Goal: Task Accomplishment & Management: Manage account settings

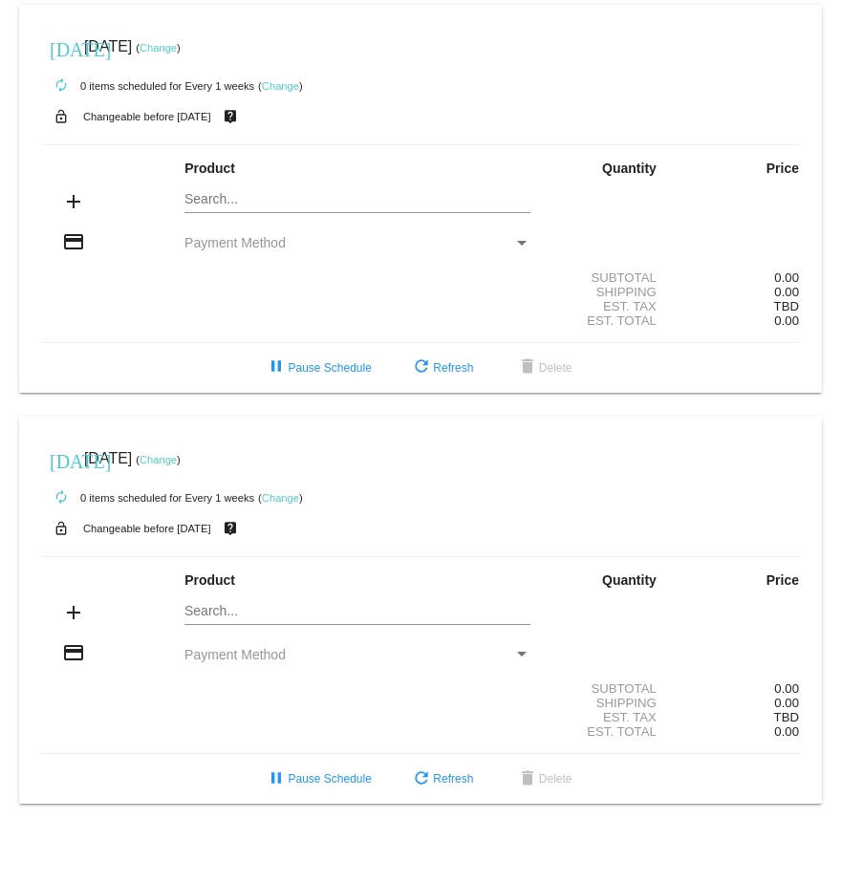
click at [278, 87] on link "Change" at bounding box center [280, 85] width 37 height 11
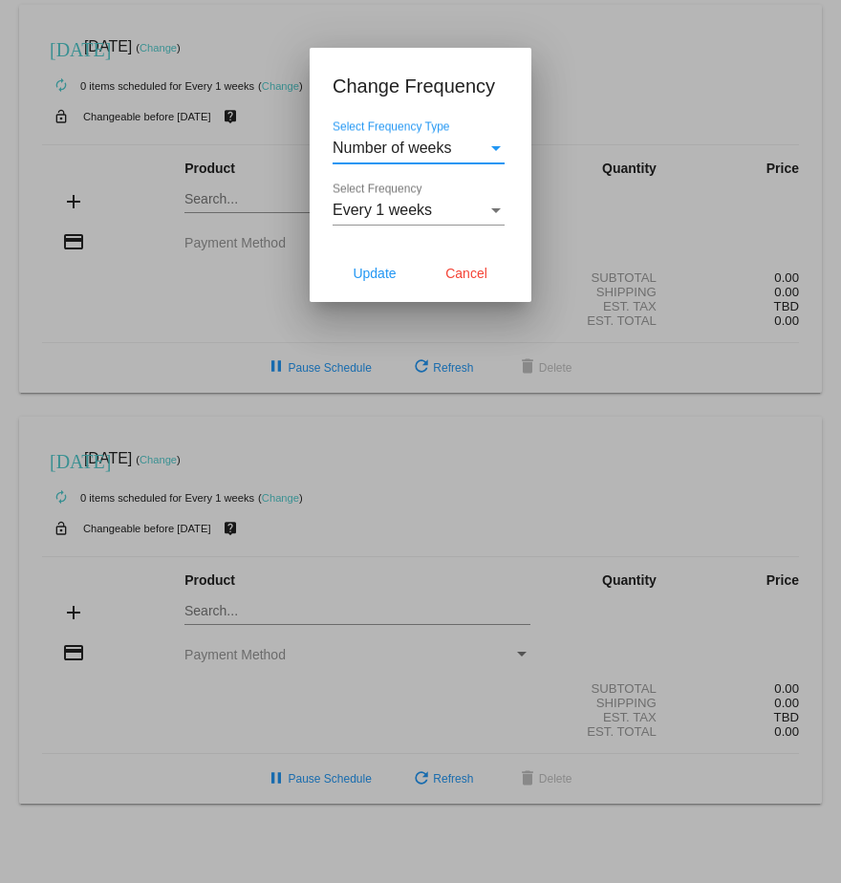
click at [499, 208] on div "Select Frequency" at bounding box center [496, 210] width 10 height 5
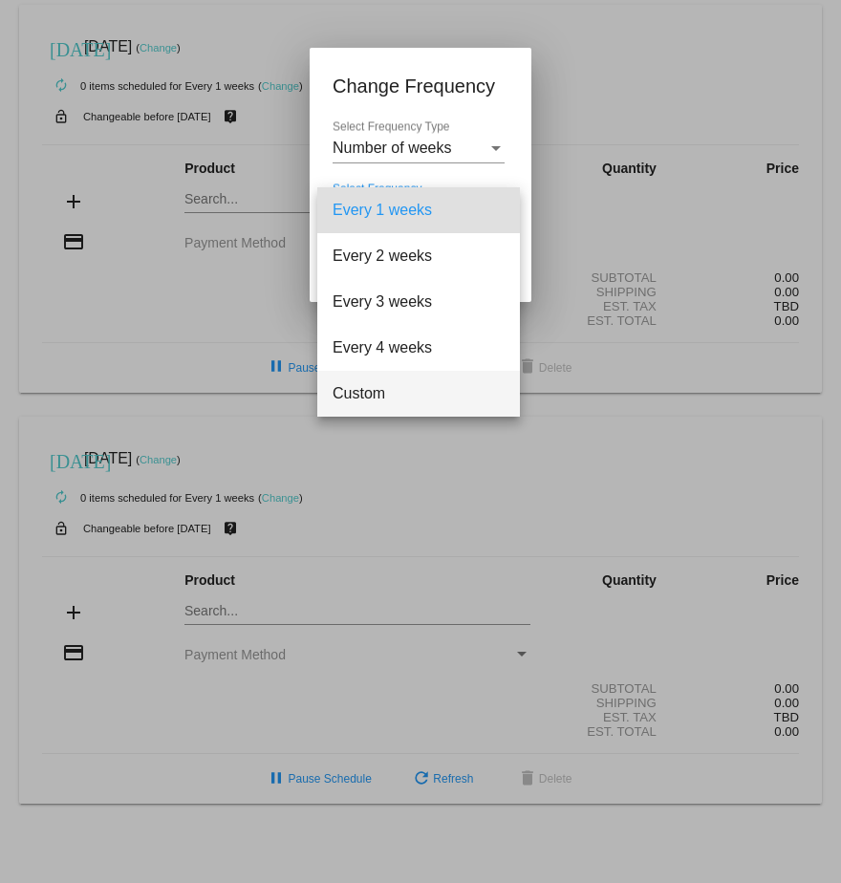
click at [379, 396] on span "Custom" at bounding box center [419, 394] width 172 height 46
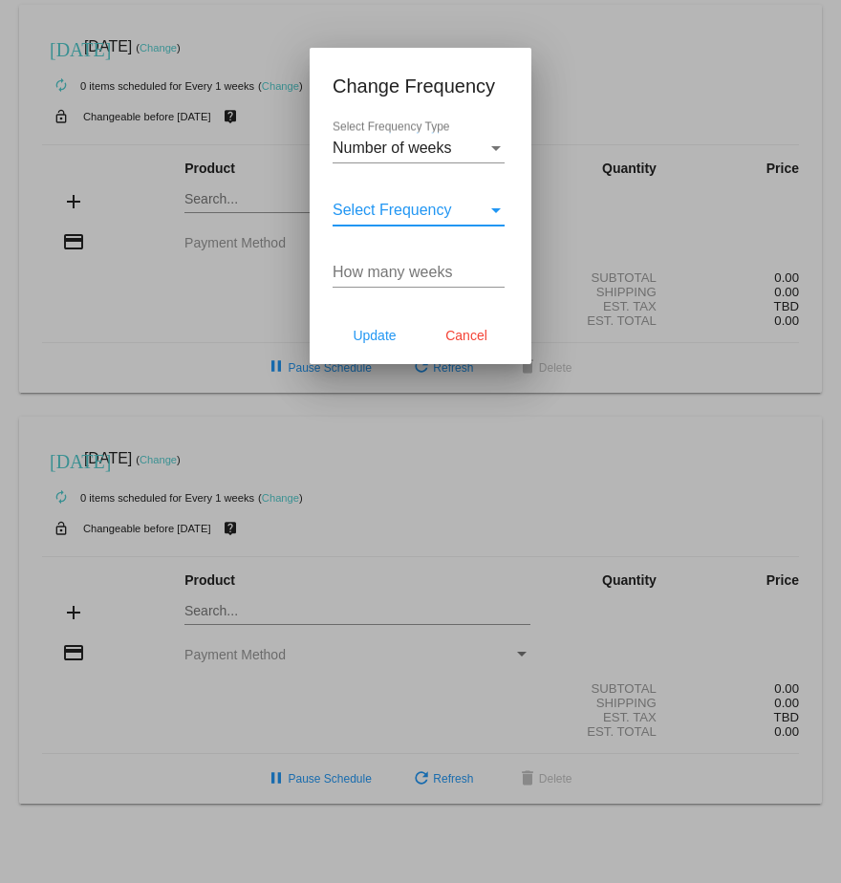
click at [407, 273] on input "How many weeks" at bounding box center [419, 272] width 172 height 17
type input "1"
click at [484, 215] on div "Every 1 weeks" at bounding box center [410, 210] width 155 height 17
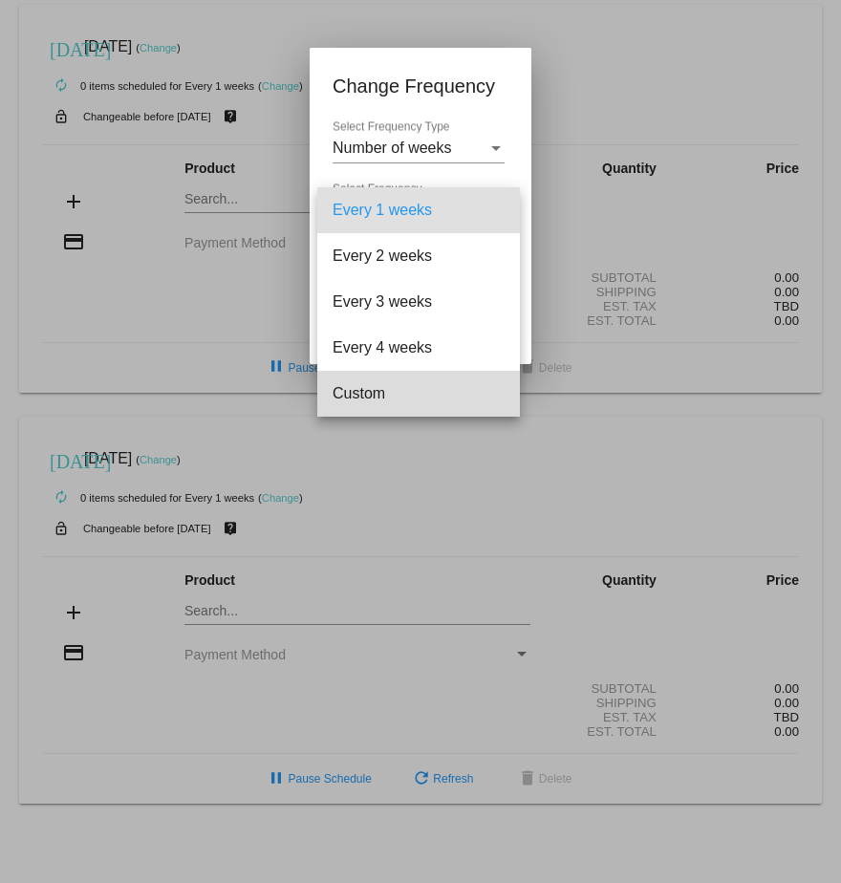
click at [376, 395] on span "Custom" at bounding box center [419, 394] width 172 height 46
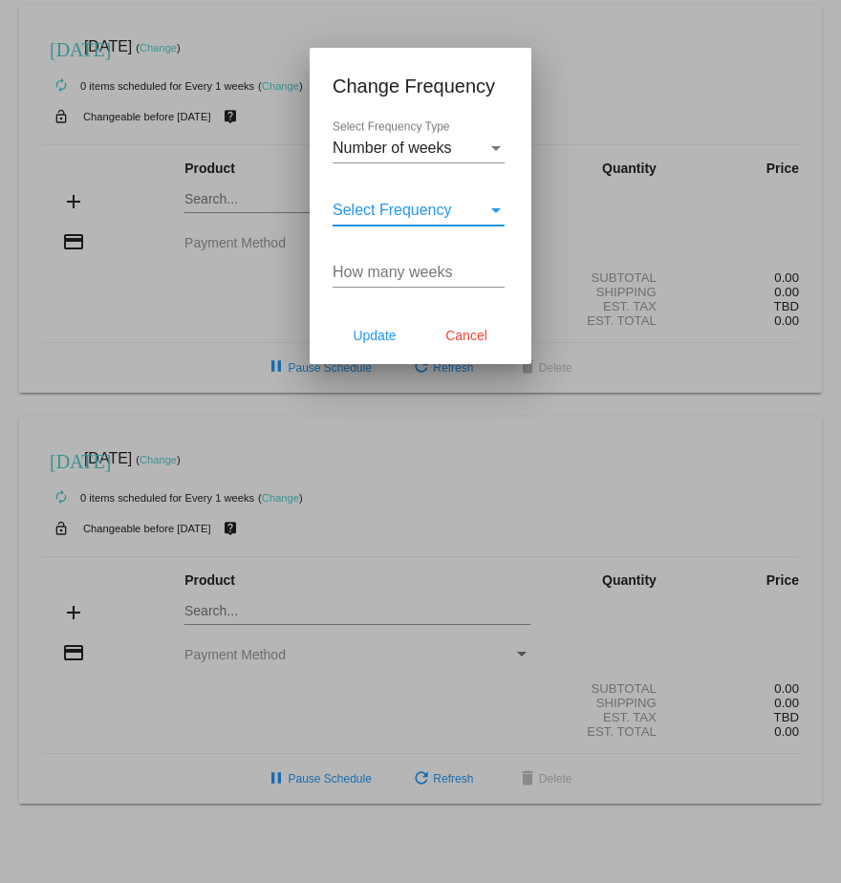
click at [401, 274] on input "How many weeks" at bounding box center [419, 272] width 172 height 17
click at [495, 269] on input "1" at bounding box center [419, 272] width 172 height 17
click at [495, 269] on input "2" at bounding box center [419, 272] width 172 height 17
click at [495, 269] on input "3" at bounding box center [419, 272] width 172 height 17
click at [495, 269] on input "4" at bounding box center [419, 272] width 172 height 17
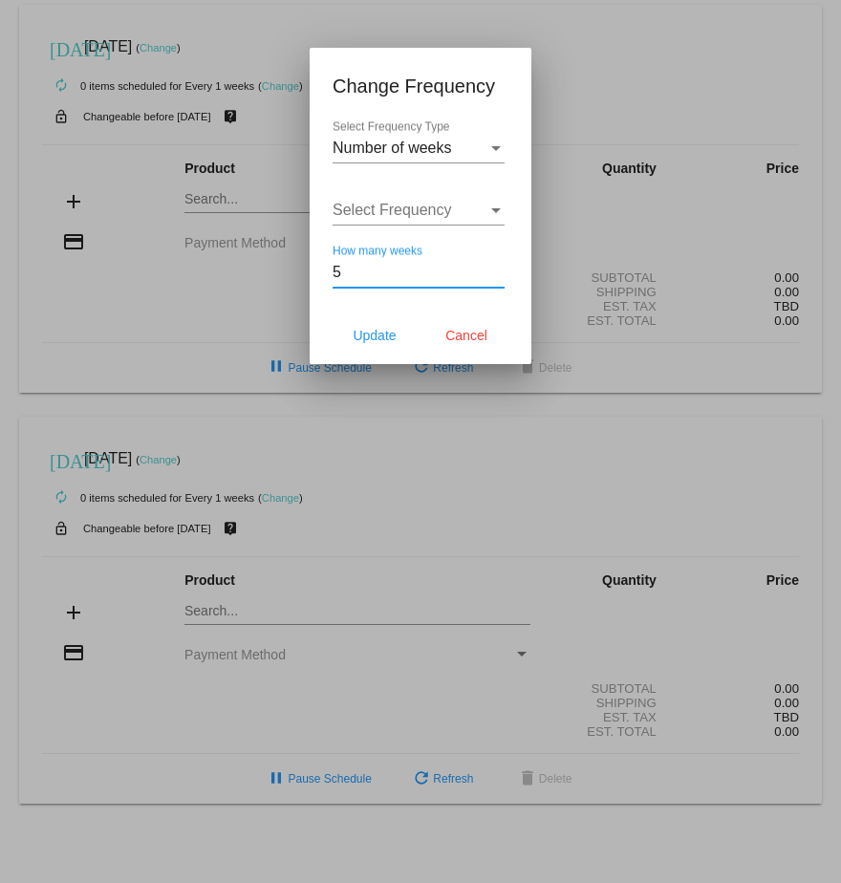
click at [495, 269] on input "5" at bounding box center [419, 272] width 172 height 17
click at [495, 269] on input "6" at bounding box center [419, 272] width 172 height 17
click at [495, 269] on input "7" at bounding box center [419, 272] width 172 height 17
type input "8"
click at [495, 269] on input "8" at bounding box center [419, 272] width 172 height 17
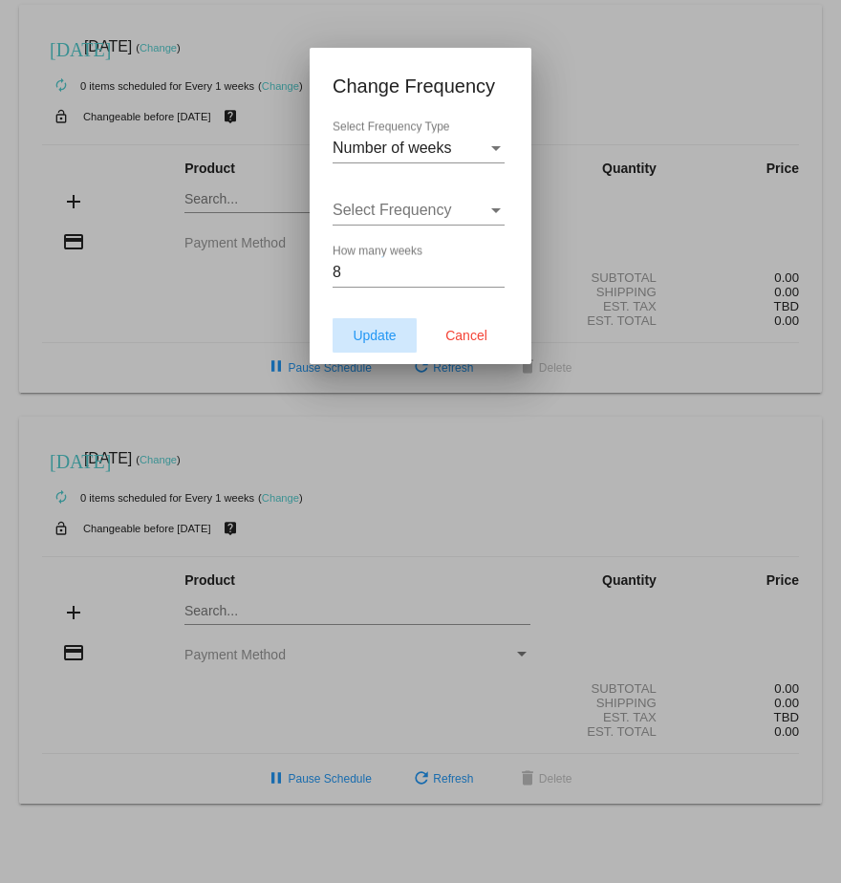
click at [372, 337] on span "Update" at bounding box center [374, 335] width 43 height 15
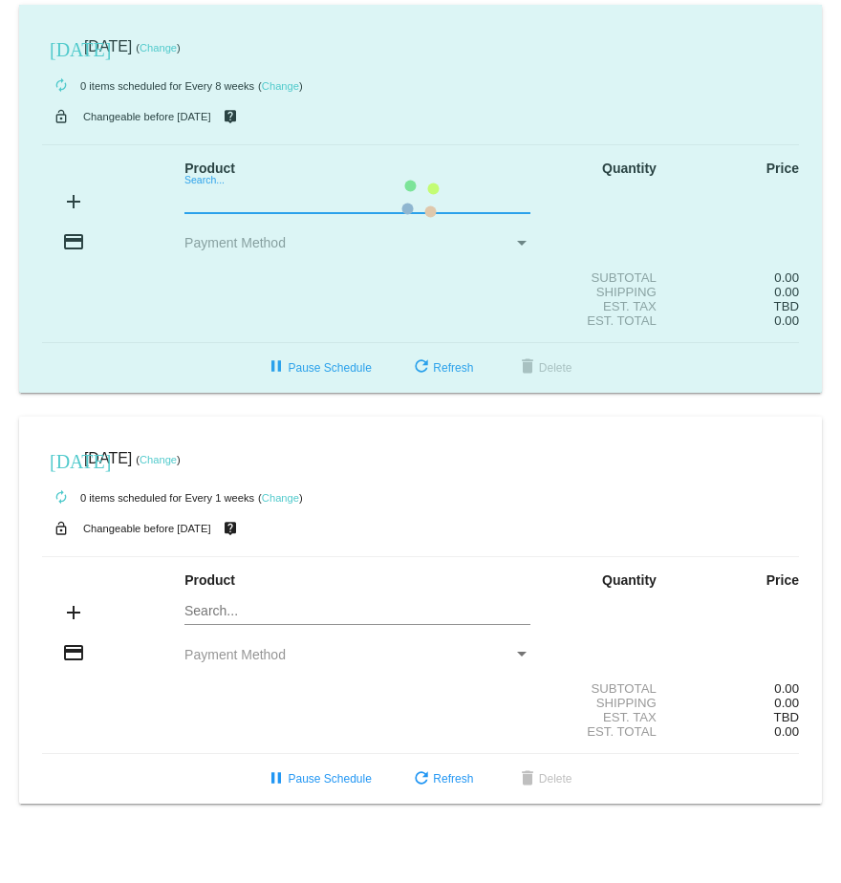
click at [214, 195] on mat-card "[DATE] [DATE] ( Change ) autorenew 0 items scheduled for Every 8 weeks ( Change…" at bounding box center [420, 199] width 803 height 388
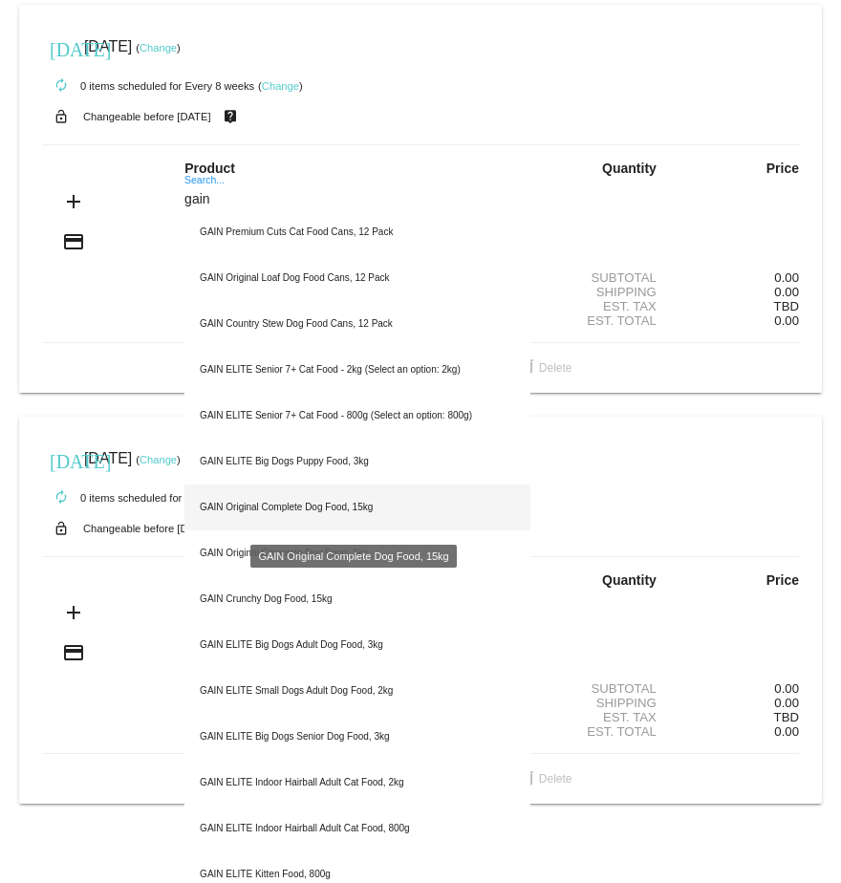
type input "gain"
click at [248, 509] on div "GAIN Original Complete Dog Food, 15kg" at bounding box center [357, 508] width 346 height 46
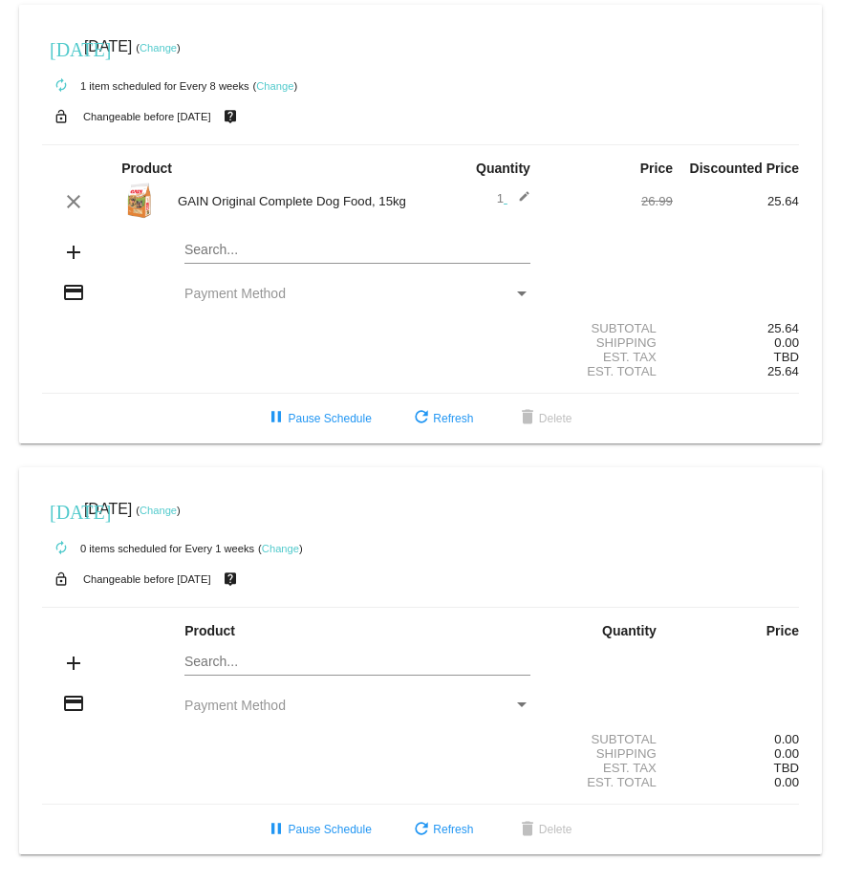
click at [511, 198] on mat-icon "edit" at bounding box center [518, 201] width 23 height 23
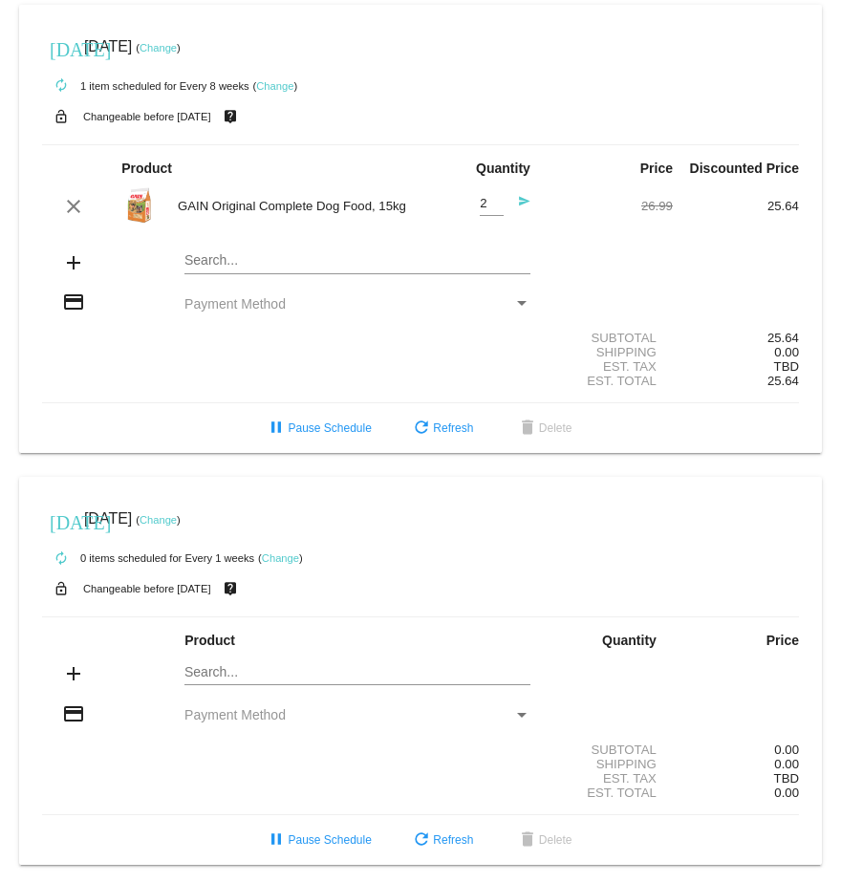
type input "2"
click at [486, 199] on input "2" at bounding box center [492, 204] width 24 height 14
click at [517, 306] on div "Payment Method" at bounding box center [522, 303] width 10 height 5
click at [234, 307] on span "Payment Method" at bounding box center [234, 303] width 101 height 15
click at [251, 302] on span "Payment Method" at bounding box center [234, 303] width 101 height 15
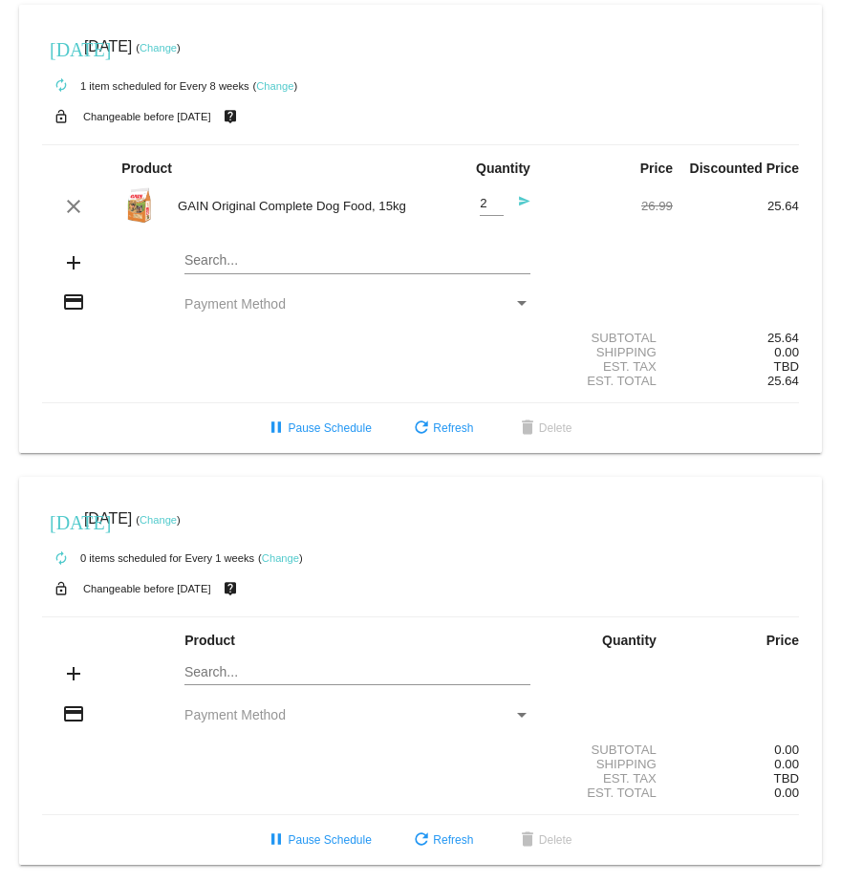
scroll to position [17, 0]
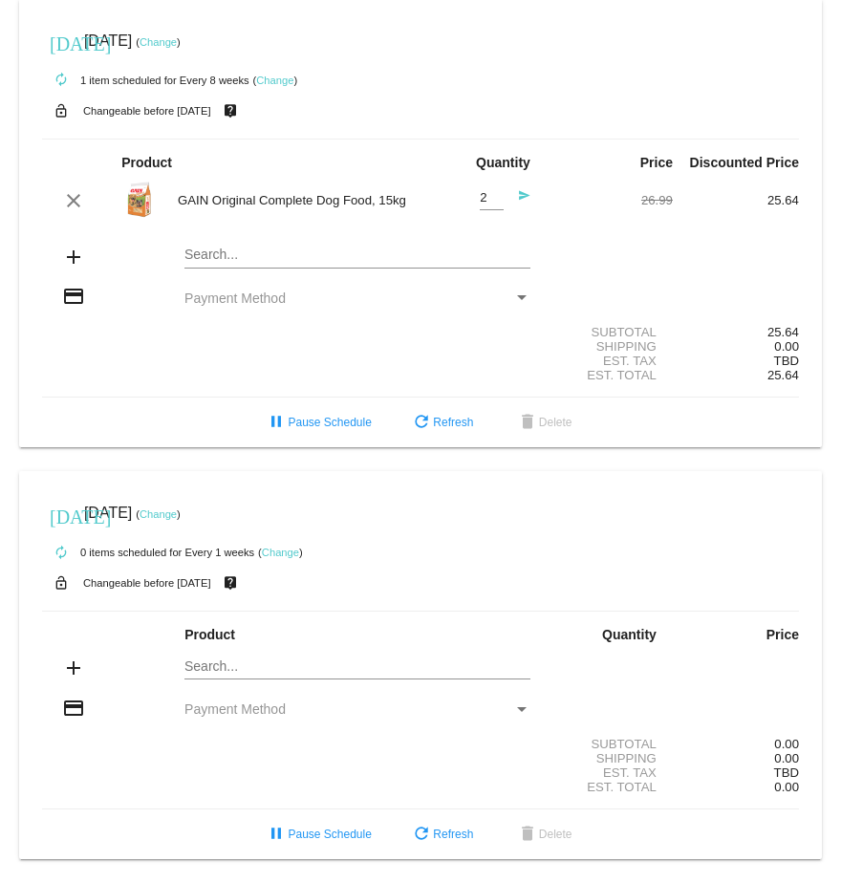
click at [71, 246] on mat-icon "add" at bounding box center [73, 257] width 23 height 23
click at [75, 288] on mat-icon "credit_card" at bounding box center [73, 296] width 23 height 23
click at [517, 295] on div "Payment Method" at bounding box center [522, 297] width 10 height 5
click at [480, 197] on div "2 Quantity" at bounding box center [492, 192] width 24 height 35
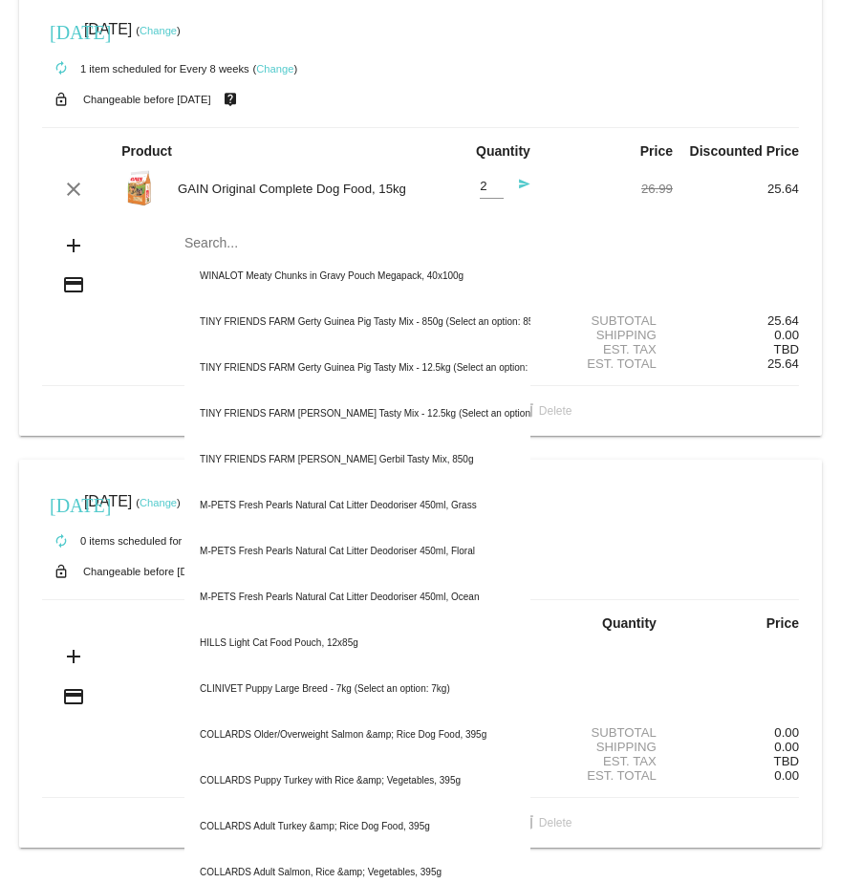
click at [62, 253] on mat-icon "add" at bounding box center [73, 245] width 23 height 23
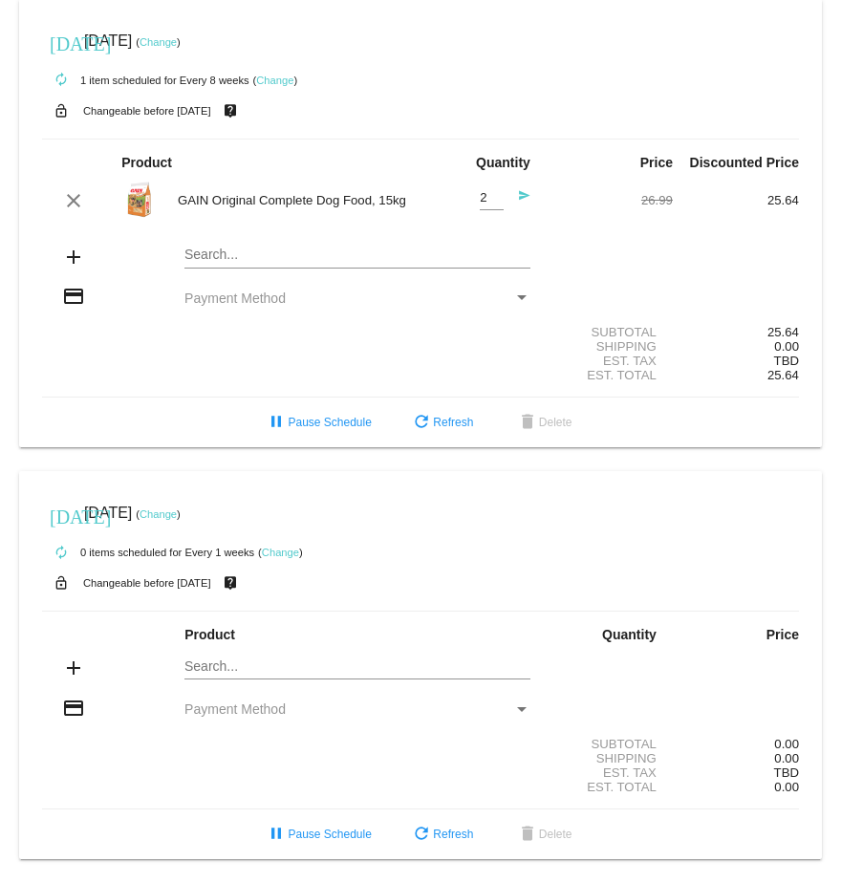
click at [515, 189] on mat-icon "send" at bounding box center [518, 200] width 23 height 23
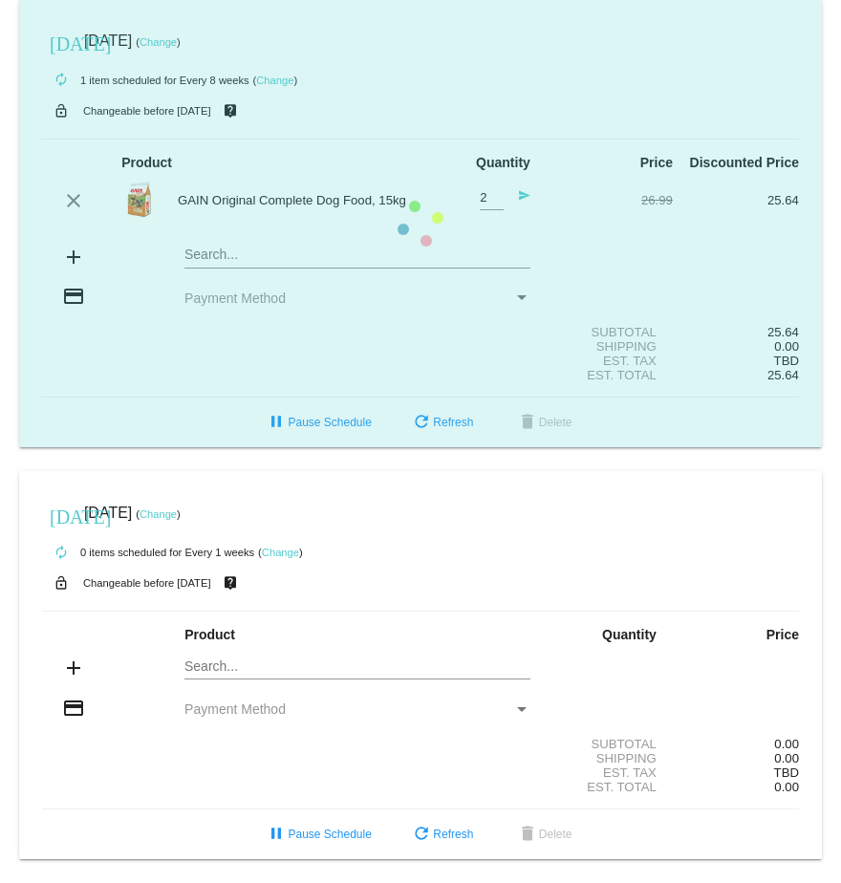
scroll to position [7, 0]
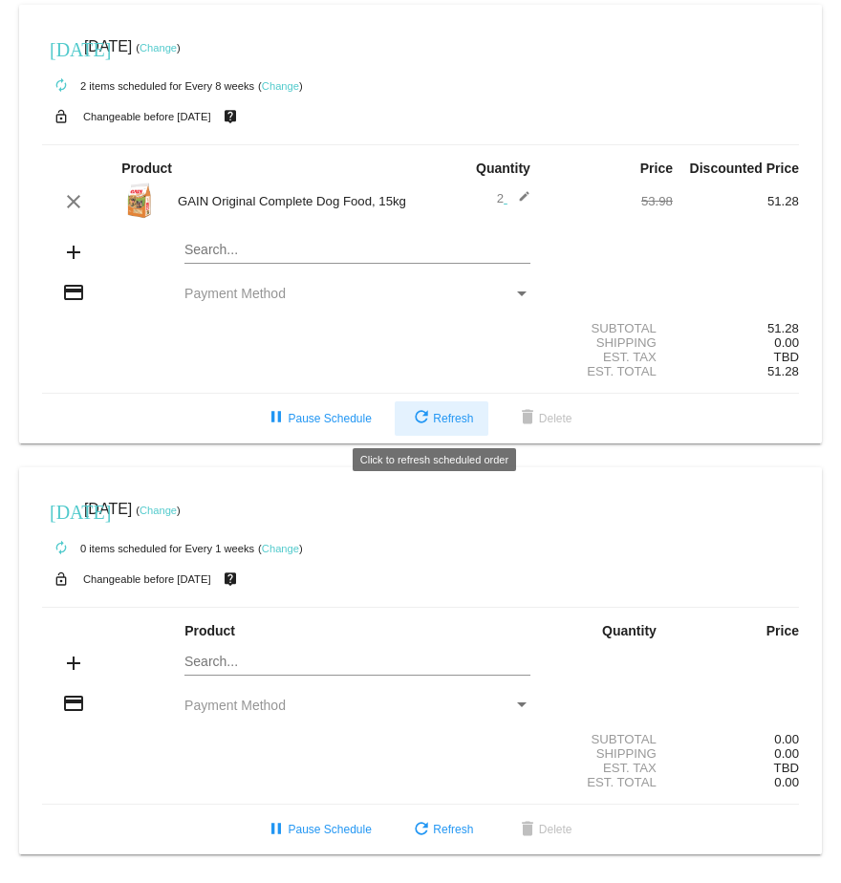
click at [447, 416] on span "refresh Refresh" at bounding box center [441, 418] width 63 height 13
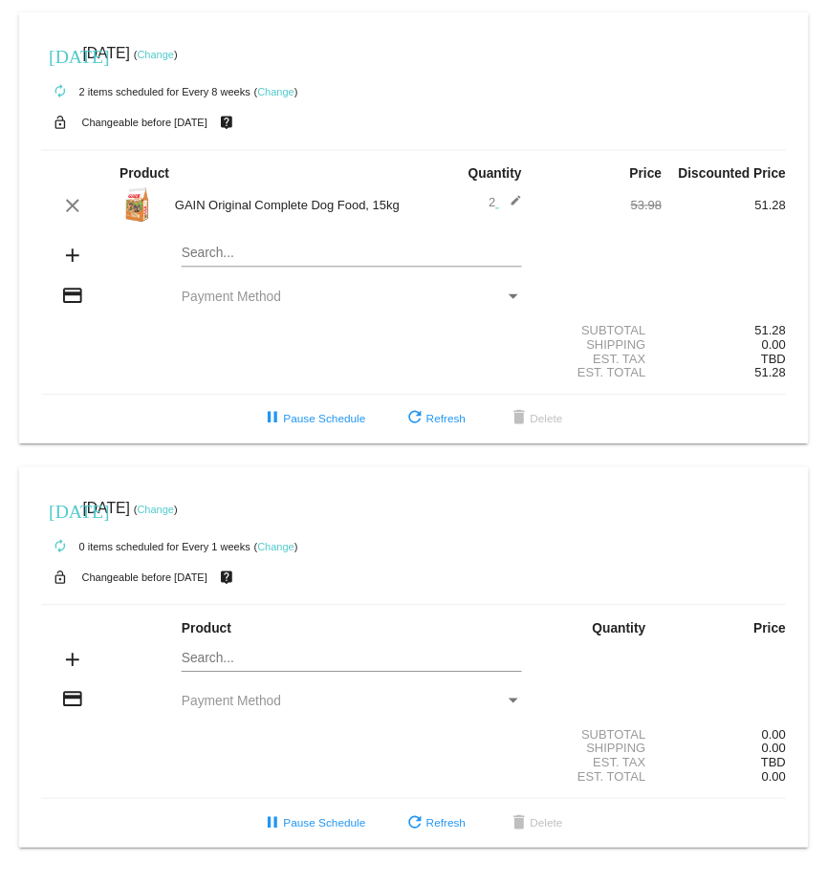
scroll to position [0, 0]
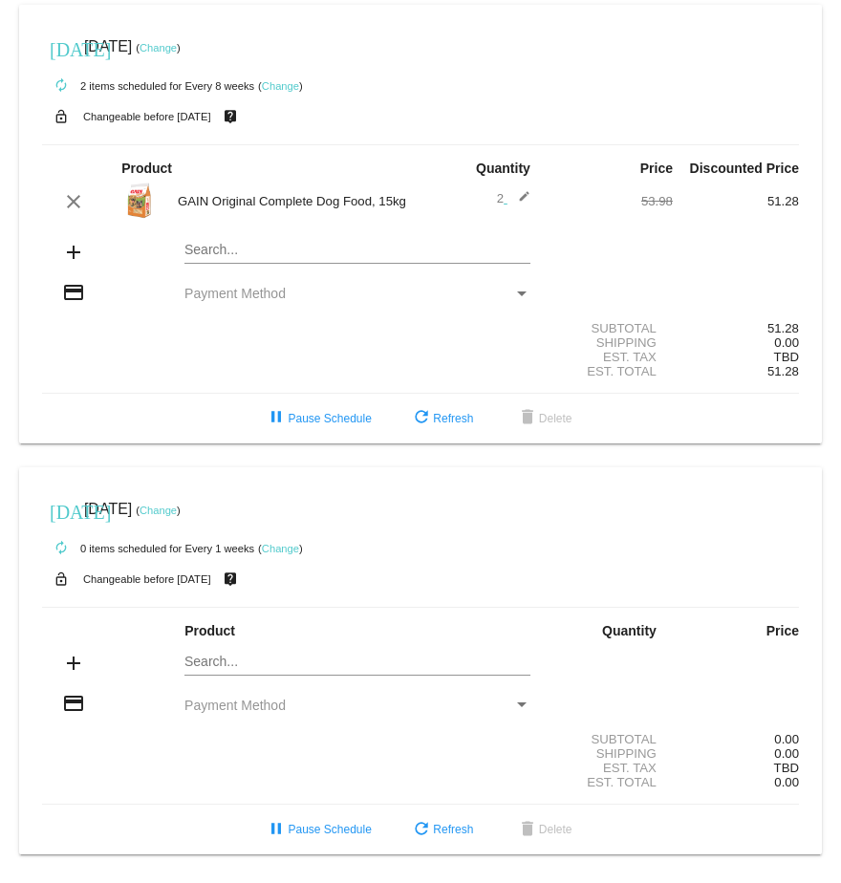
click at [177, 45] on link "Change" at bounding box center [158, 47] width 37 height 11
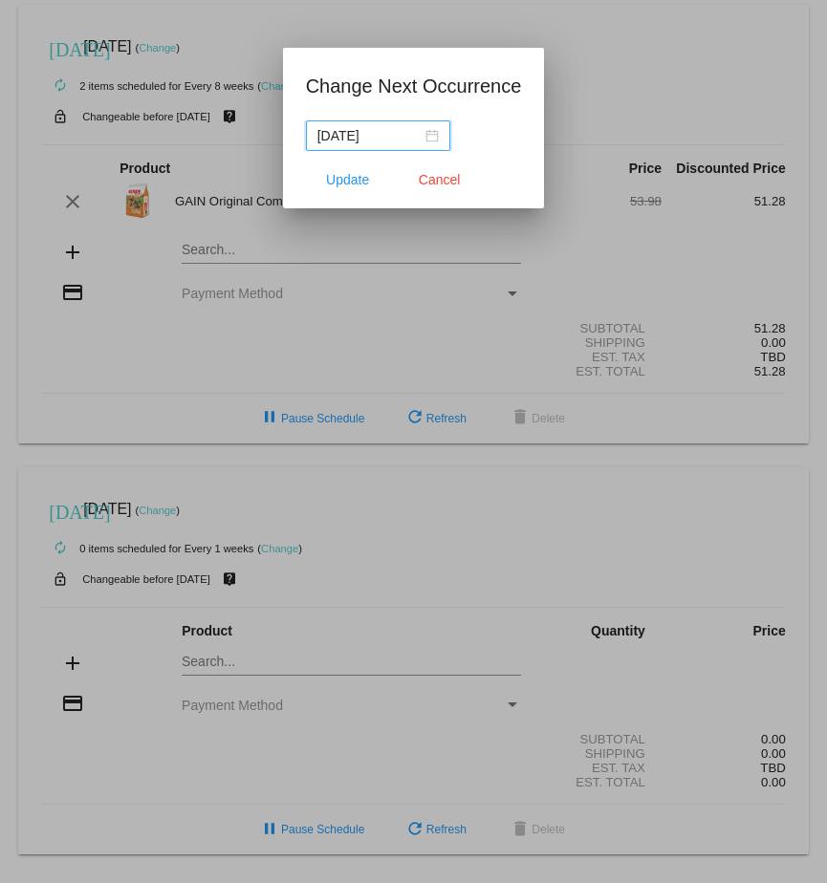
click at [356, 136] on input "[DATE]" at bounding box center [369, 135] width 104 height 21
